Goal: Transaction & Acquisition: Purchase product/service

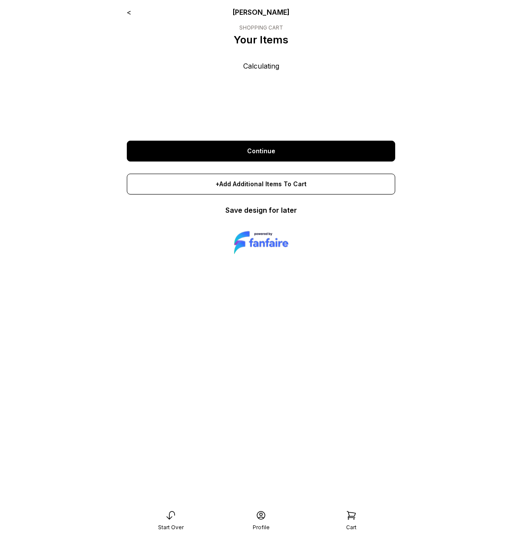
click at [390, 92] on div "Calculating" at bounding box center [261, 95] width 268 height 69
click at [270, 88] on div "Calculating" at bounding box center [261, 95] width 268 height 69
